Goal: Information Seeking & Learning: Learn about a topic

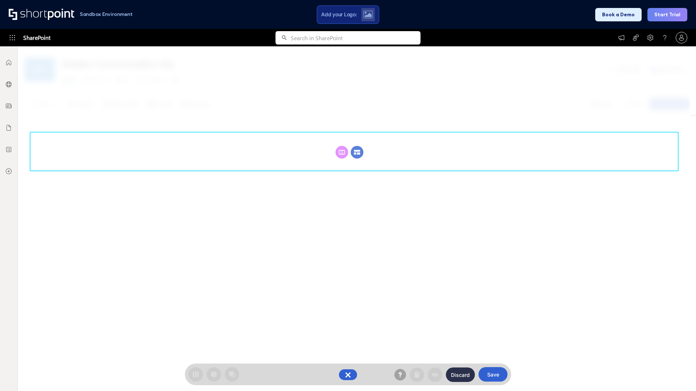
scroll to position [100, 0]
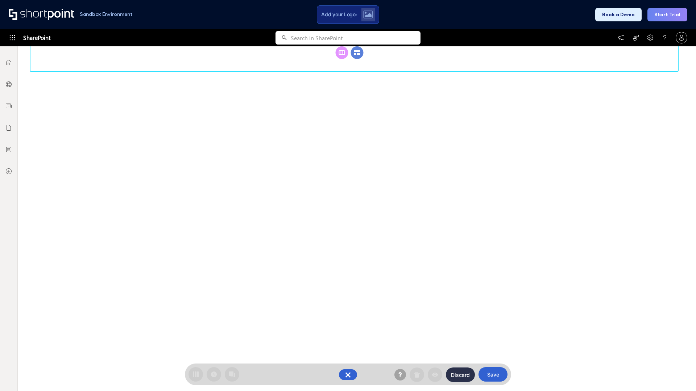
click at [357, 59] on circle at bounding box center [357, 52] width 13 height 13
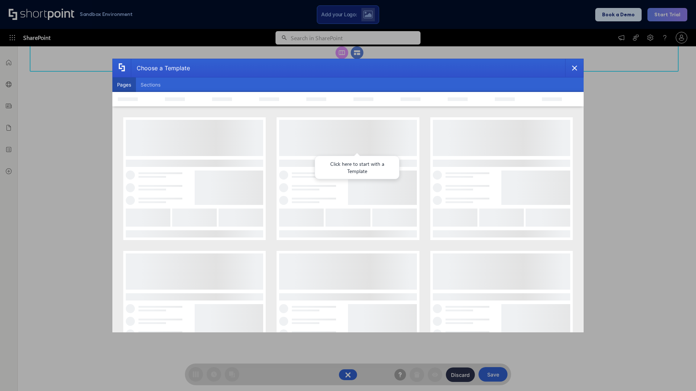
scroll to position [0, 0]
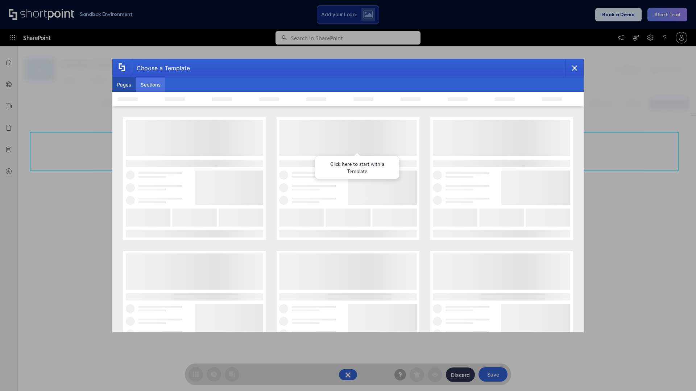
click at [150, 85] on button "Sections" at bounding box center [150, 85] width 29 height 14
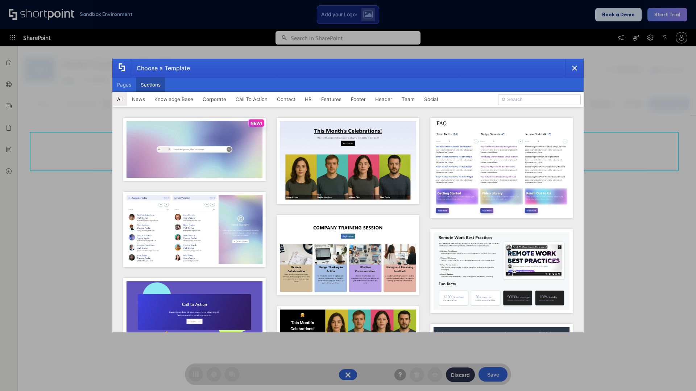
type input "FAQ 1"
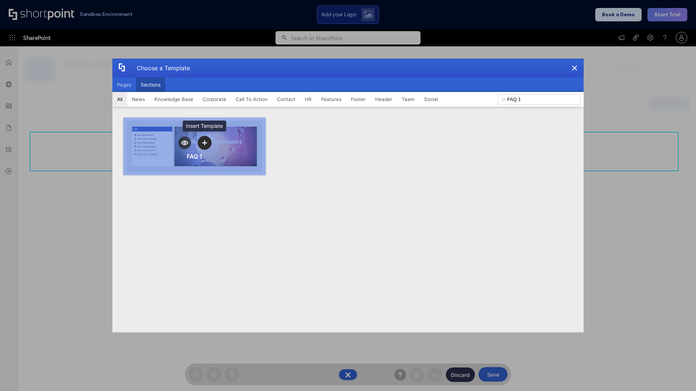
click at [204, 143] on icon "template selector" at bounding box center [204, 142] width 5 height 5
